Goal: Find contact information: Find contact information

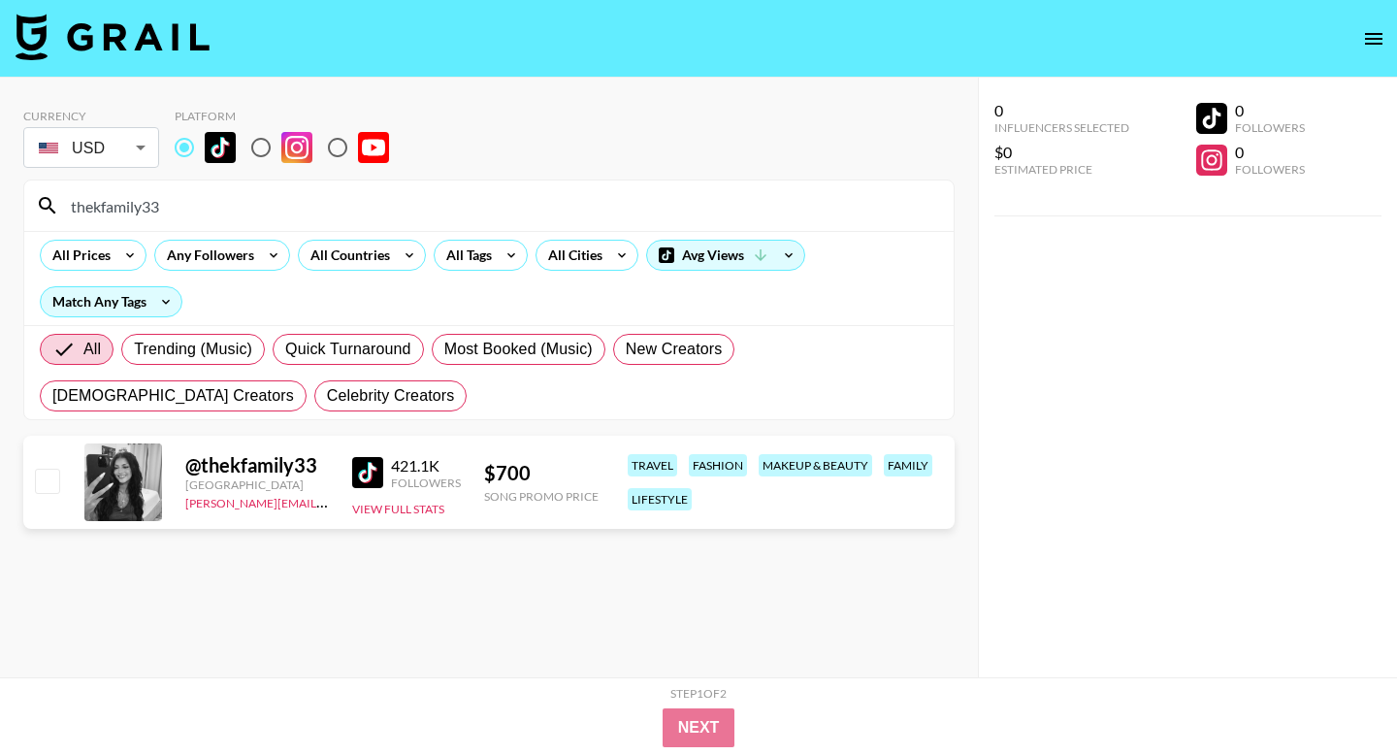
click at [272, 156] on input "radio" at bounding box center [261, 147] width 41 height 41
radio input "true"
drag, startPoint x: 241, startPoint y: 213, endPoint x: 28, endPoint y: 200, distance: 212.9
click at [28, 201] on div "thekfamily33" at bounding box center [489, 205] width 930 height 50
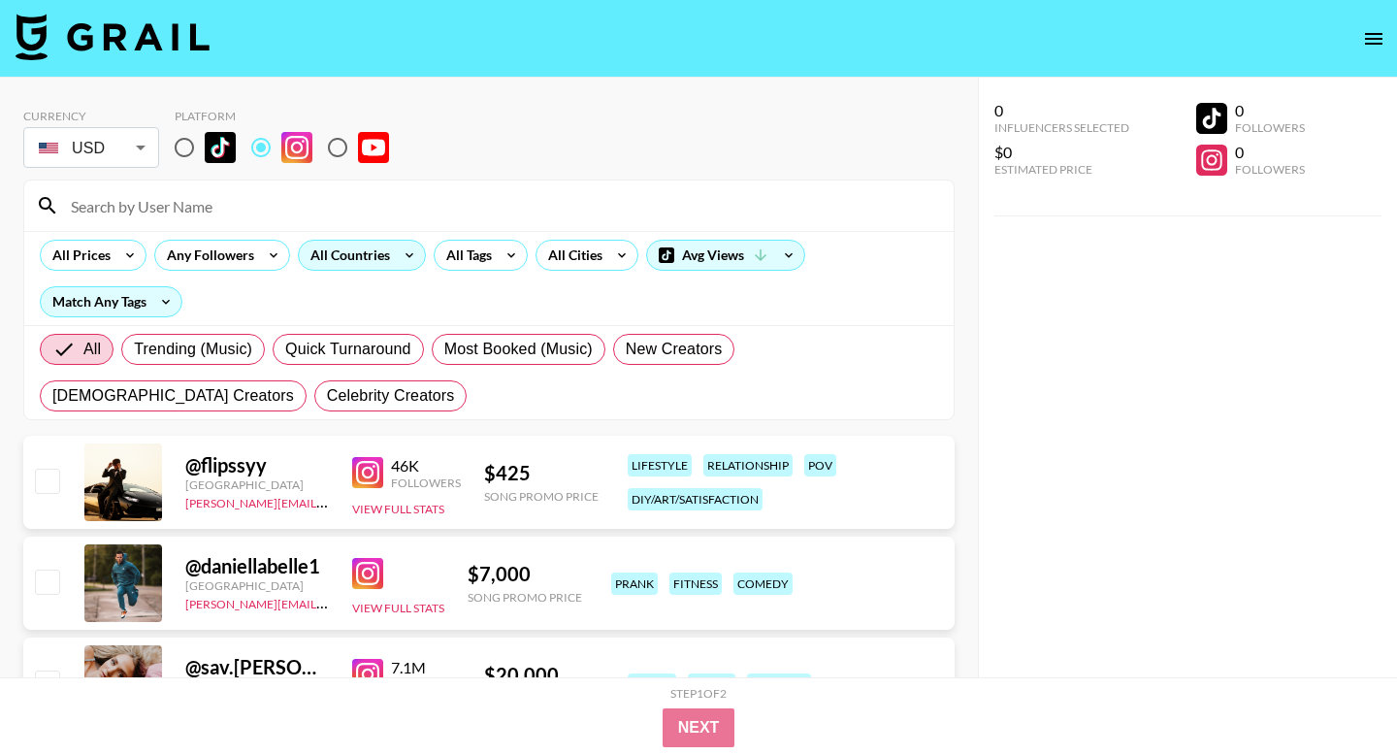
click at [396, 261] on icon at bounding box center [409, 255] width 31 height 29
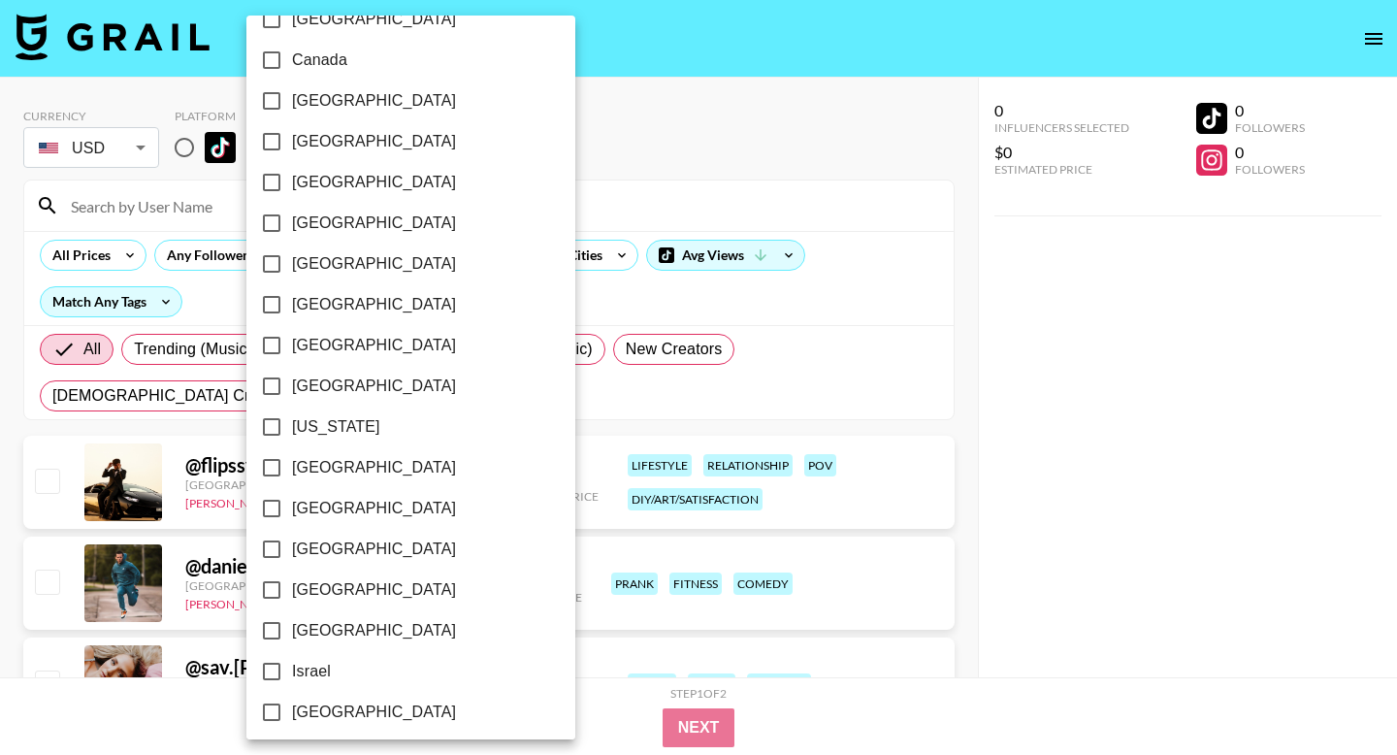
scroll to position [316, 0]
click at [306, 387] on span "[GEOGRAPHIC_DATA]" at bounding box center [374, 387] width 164 height 23
click at [292, 387] on input "[GEOGRAPHIC_DATA]" at bounding box center [271, 387] width 41 height 41
checkbox input "true"
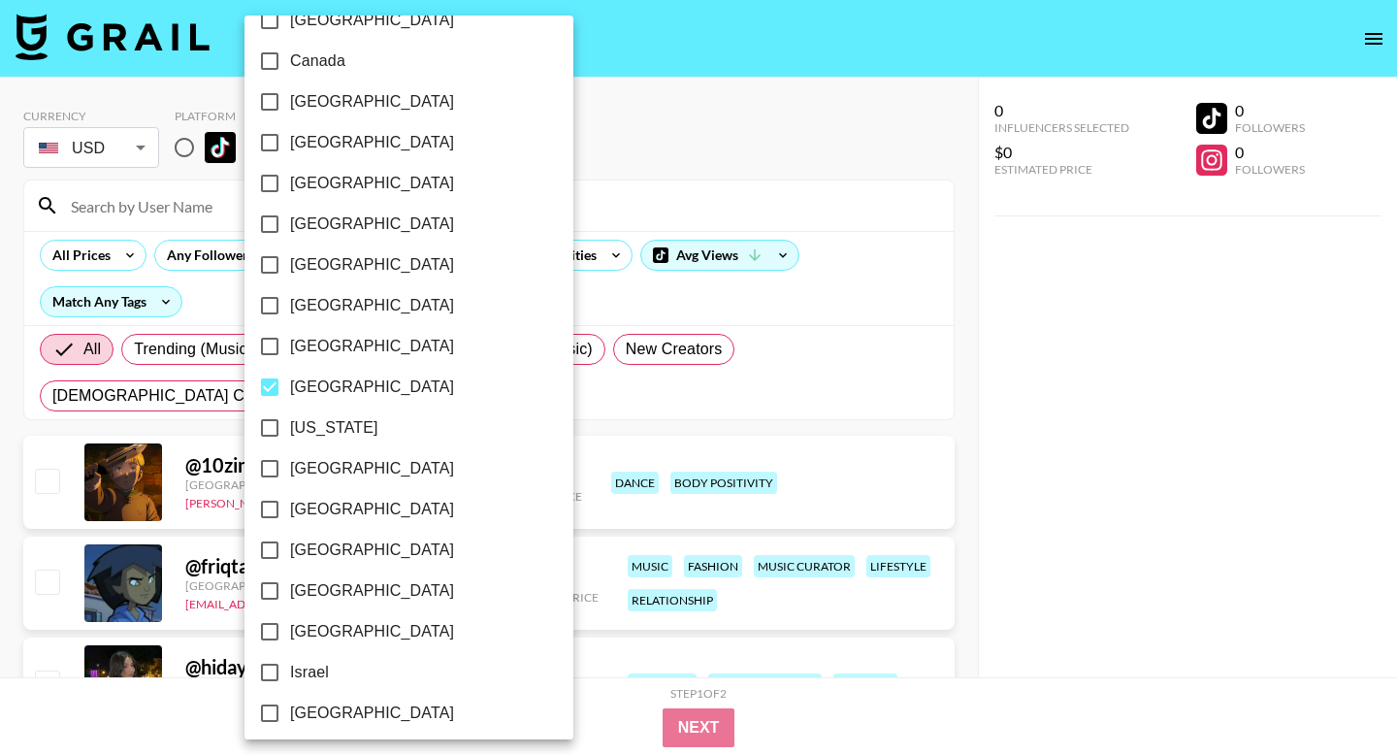
click at [631, 294] on div at bounding box center [698, 377] width 1397 height 755
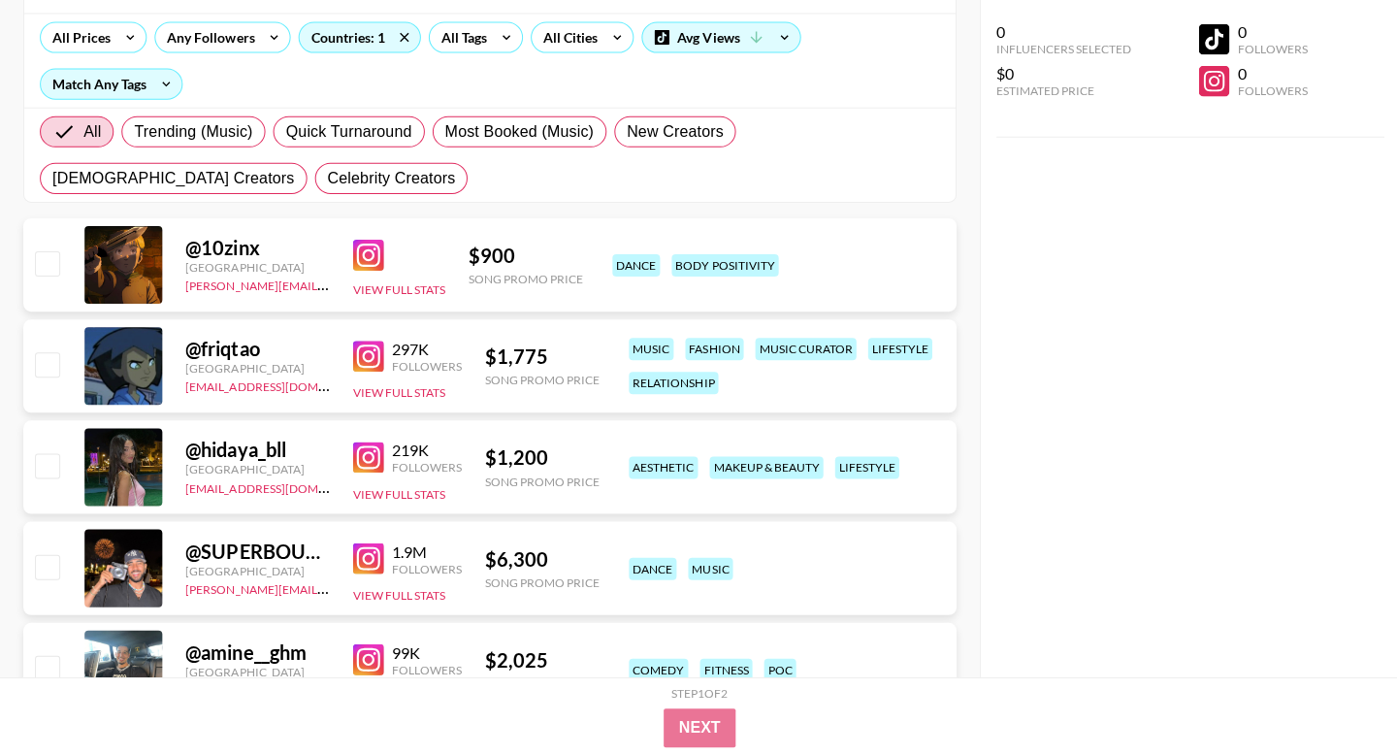
scroll to position [215, 0]
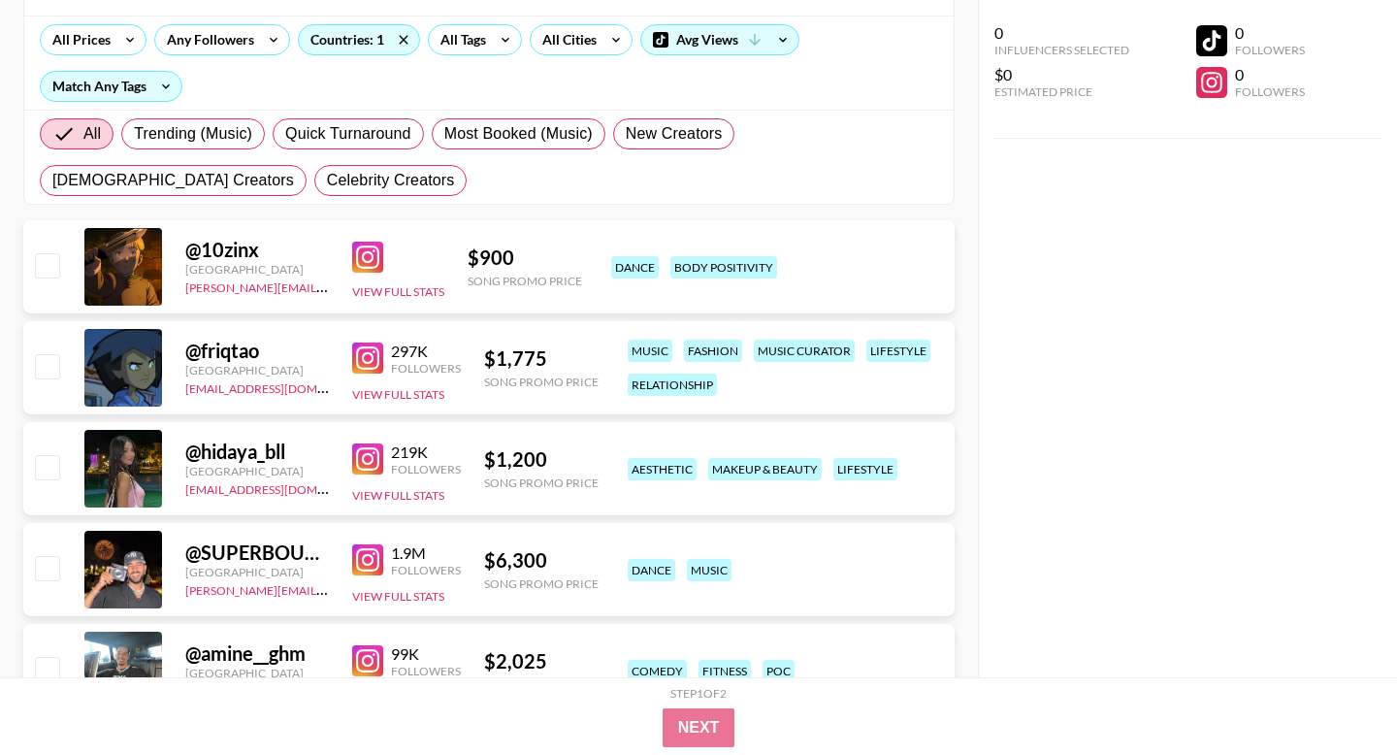
click at [347, 453] on div "@ hidaya_bll France [EMAIL_ADDRESS][DOMAIN_NAME] 219K Followers View Full Stats…" at bounding box center [489, 468] width 932 height 93
click at [366, 455] on img at bounding box center [367, 458] width 31 height 31
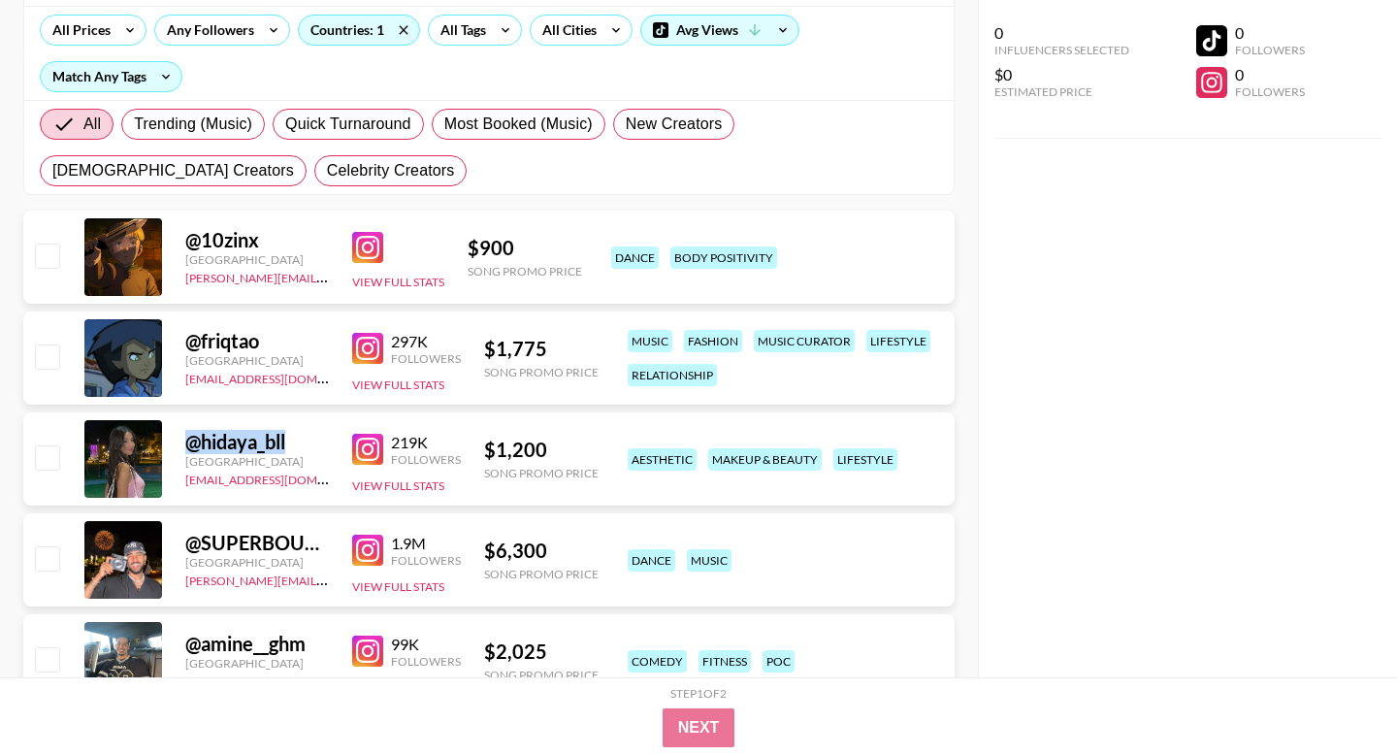
drag, startPoint x: 306, startPoint y: 441, endPoint x: 190, endPoint y: 441, distance: 115.5
click at [190, 441] on div "@ hidaya_bll" at bounding box center [257, 442] width 144 height 24
copy div "@ hidaya_bll"
